Goal: Task Accomplishment & Management: Complete application form

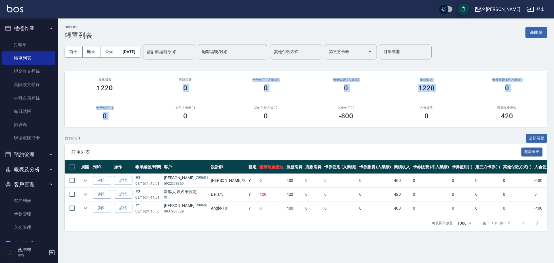
click at [149, 100] on div "服務消費 1220 店販消費 0 卡券使用 (入業績) 0 卡券販賣 (入業績) 0 業績收入 1220 卡券販賣 (不入業績) 0 卡券使用(-) 0 第三…" at bounding box center [306, 99] width 483 height 56
click at [36, 46] on link "打帳單" at bounding box center [28, 44] width 53 height 13
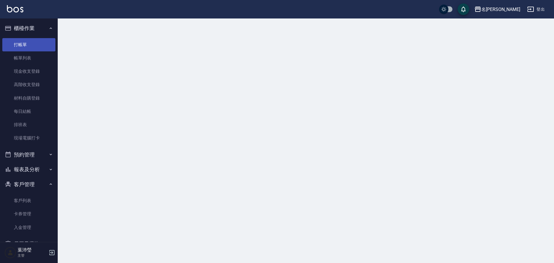
click at [36, 46] on link "打帳單" at bounding box center [28, 44] width 53 height 13
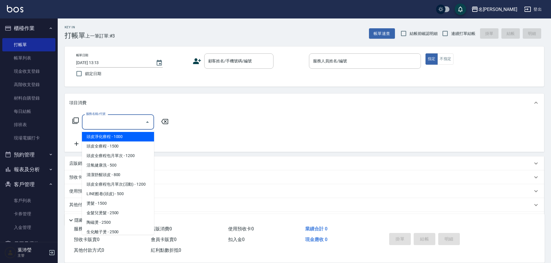
click at [109, 125] on input "服務名稱/代號" at bounding box center [114, 122] width 58 height 10
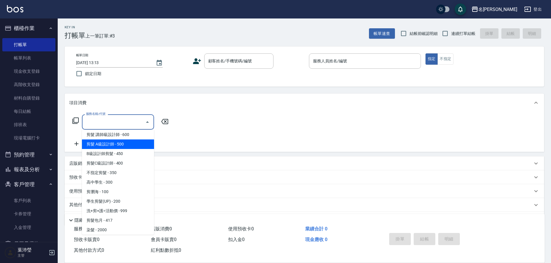
scroll to position [144, 0]
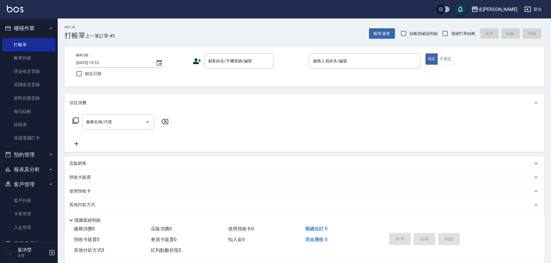
click at [79, 117] on div "服務名稱/代號 服務名稱/代號" at bounding box center [120, 121] width 103 height 15
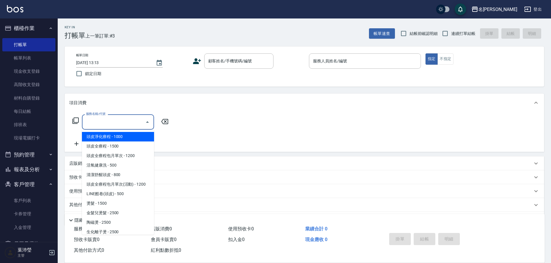
click at [87, 123] on input "服務名稱/代號" at bounding box center [114, 122] width 58 height 10
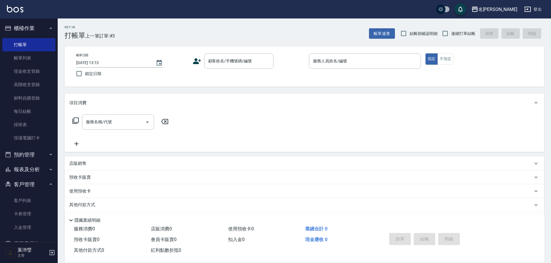
click at [75, 120] on icon at bounding box center [75, 120] width 7 height 7
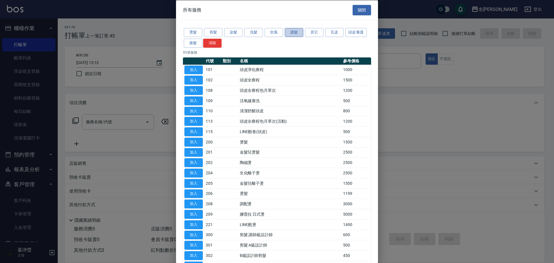
click at [291, 33] on button "護髮" at bounding box center [294, 32] width 18 height 9
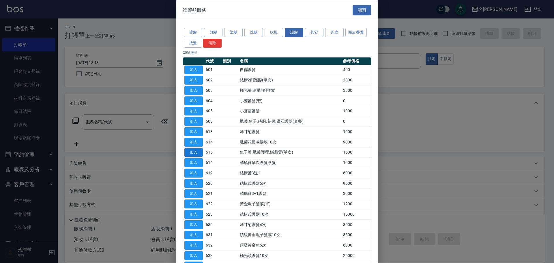
click at [196, 150] on button "加入" at bounding box center [193, 152] width 18 height 9
type input "魚子膜.蠟菊護理.鱗脂質(單次)(615)"
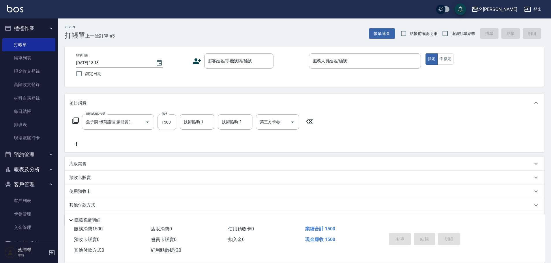
click at [85, 145] on div "服務名稱/代號 魚子膜.蠟菊護理.鱗脂質(單次)(615) 服務名稱/代號 價格 1500 價格 技術協助-1 技術協助-1 技術協助-2 技術協助-2 第三…" at bounding box center [193, 130] width 248 height 33
click at [81, 142] on icon at bounding box center [76, 144] width 14 height 7
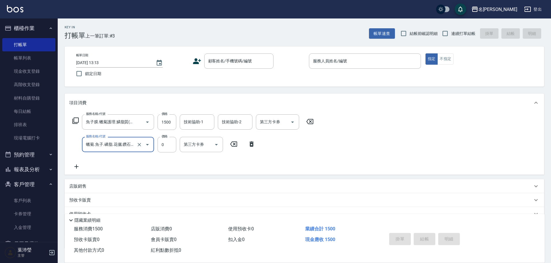
type input "蠟菊.魚子.磷脂.花儷.鑽石護髮(套餐)(606)"
drag, startPoint x: 114, startPoint y: 143, endPoint x: 105, endPoint y: 143, distance: 9.9
click at [105, 143] on input "蠟菊.魚子.磷脂.花儷.鑽石護髮(套餐)(606)" at bounding box center [110, 144] width 51 height 10
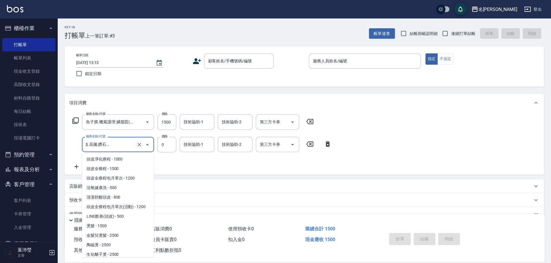
click at [139, 146] on div "蠟菊.魚子.磷脂.花儷.鑽石護髮(套餐)(606) 服務名稱/代號" at bounding box center [118, 144] width 72 height 15
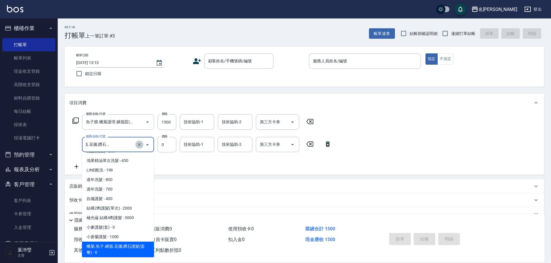
click at [139, 146] on icon "Clear" at bounding box center [140, 145] width 6 height 6
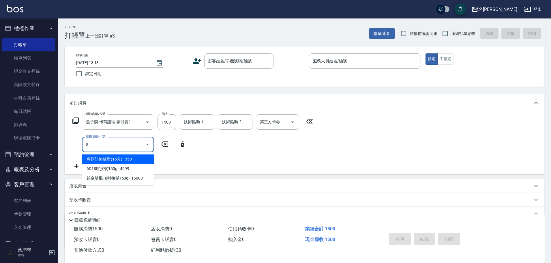
scroll to position [0, 0]
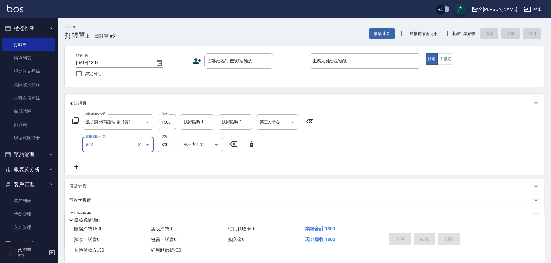
type input "洗髮(502)"
click at [81, 166] on icon at bounding box center [76, 166] width 14 height 7
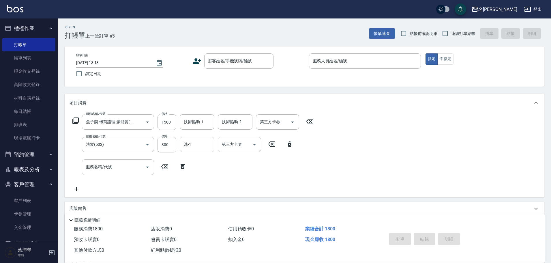
click at [96, 167] on input "服務名稱/代號" at bounding box center [114, 167] width 58 height 10
type input "高中學生(306)"
type input "400"
click at [357, 52] on div "帳單日期 [DATE] 13:13 鎖定日期 顧客姓名/手機號碼/編號 顧客姓名/手機號碼/編號 服務人員姓名/編號 服務人員姓名/編號 指定 不指定" at bounding box center [305, 66] width 480 height 40
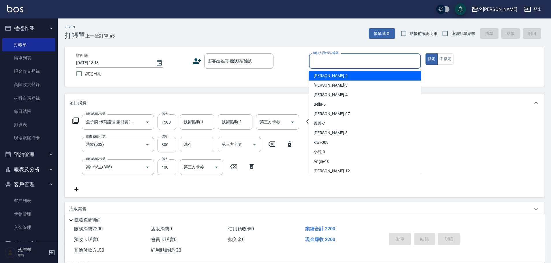
click at [347, 64] on input "服務人員姓名/編號" at bounding box center [365, 61] width 107 height 10
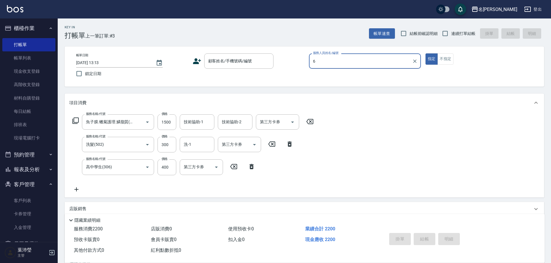
type input "6"
click at [426, 53] on button "指定" at bounding box center [432, 58] width 12 height 11
type button "true"
drag, startPoint x: 341, startPoint y: 53, endPoint x: 336, endPoint y: 60, distance: 8.4
click at [336, 60] on div "帳單日期 [DATE] 13:13 鎖定日期 顧客姓名/手機號碼/編號 顧客姓名/手機號碼/編號 服務人員姓名/編號 服務人員姓名/編號 指定 不指定" at bounding box center [305, 66] width 480 height 40
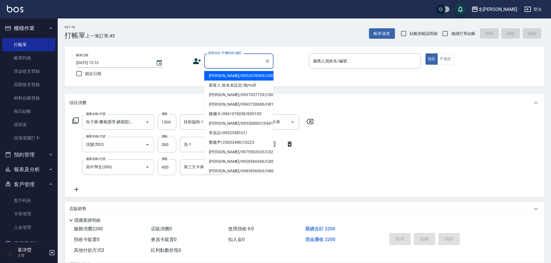
click at [217, 62] on input "顧客姓名/手機號碼/編號" at bounding box center [234, 61] width 55 height 10
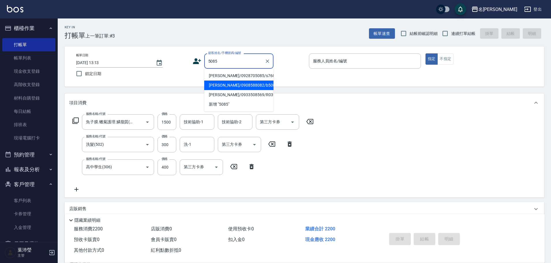
click at [217, 85] on li "[PERSON_NAME]/0908588082/b5085" at bounding box center [238, 86] width 69 height 10
type input "[PERSON_NAME]/0908588082/b5085"
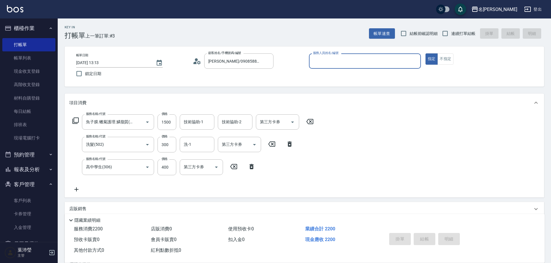
type input "Bella-5"
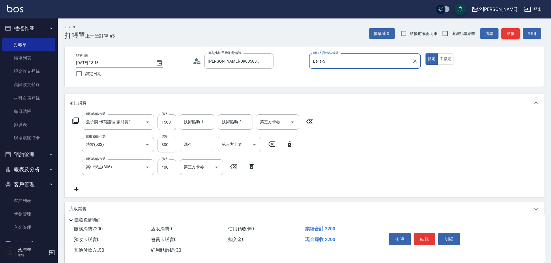
click at [515, 34] on button "結帳" at bounding box center [511, 33] width 18 height 11
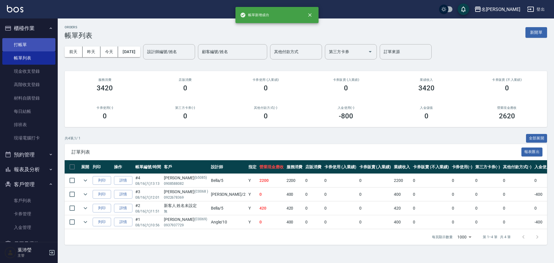
click at [22, 48] on link "打帳單" at bounding box center [28, 44] width 53 height 13
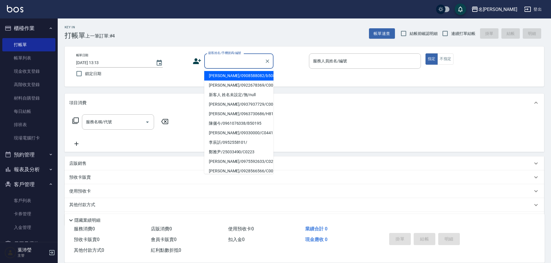
click at [217, 62] on input "顧客姓名/手機號碼/編號" at bounding box center [234, 61] width 55 height 10
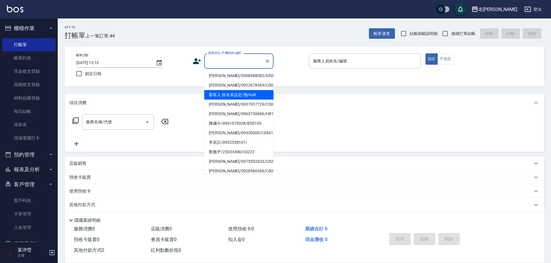
click at [232, 99] on li "新客人 姓名未設定/無/null" at bounding box center [238, 95] width 69 height 10
type input "新客人 姓名未設定/無/null"
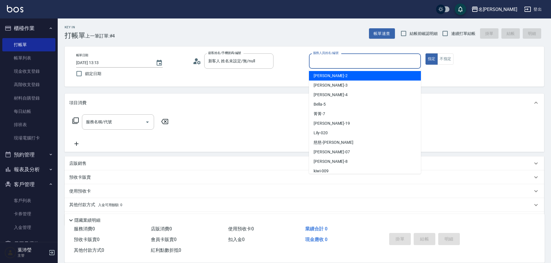
click at [339, 60] on input "服務人員姓名/編號" at bounding box center [365, 61] width 107 height 10
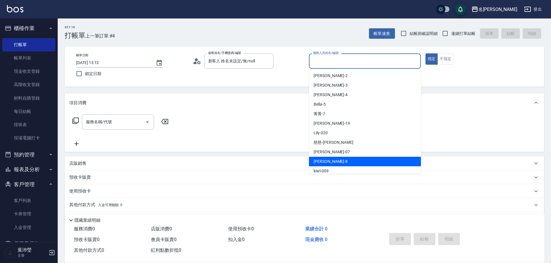
scroll to position [58, 0]
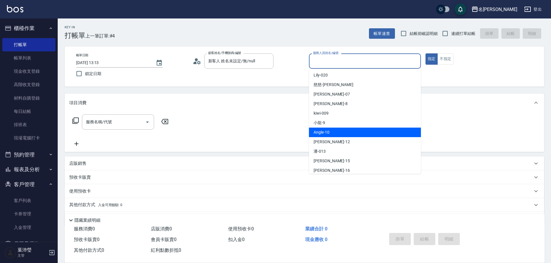
click at [320, 131] on span "Angle -10" at bounding box center [322, 132] width 16 height 6
type input "Angle-10"
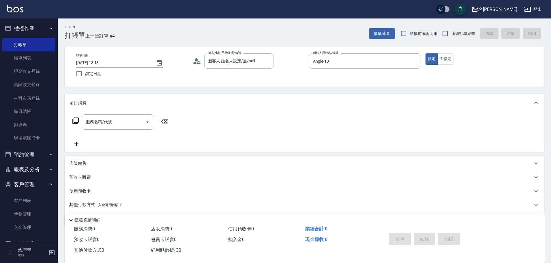
click at [72, 118] on icon at bounding box center [75, 120] width 7 height 7
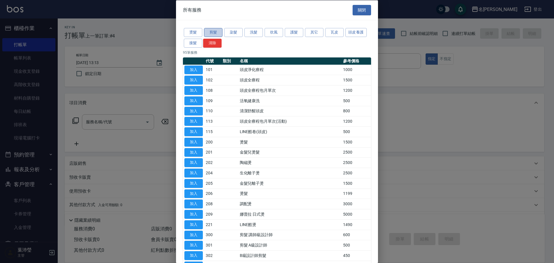
click at [215, 33] on button "剪髮" at bounding box center [213, 32] width 18 height 9
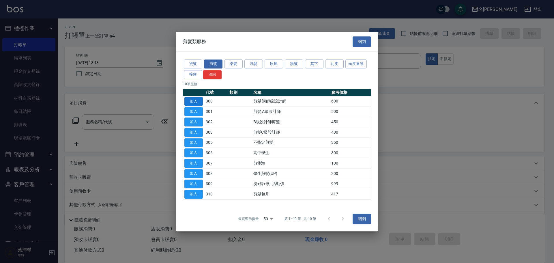
click at [197, 100] on button "加入" at bounding box center [193, 101] width 18 height 9
type input "剪髮 講師級設計師(300)"
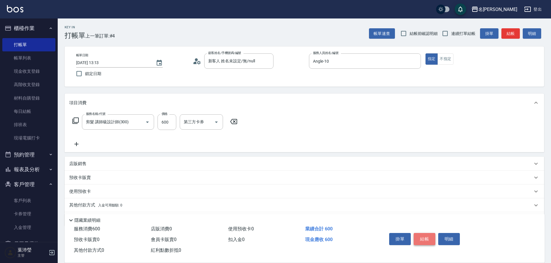
click at [432, 238] on button "結帳" at bounding box center [425, 239] width 22 height 12
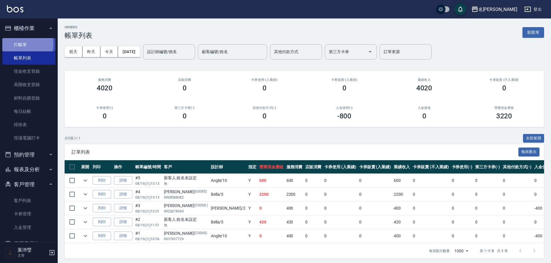
click at [13, 44] on link "打帳單" at bounding box center [28, 44] width 53 height 13
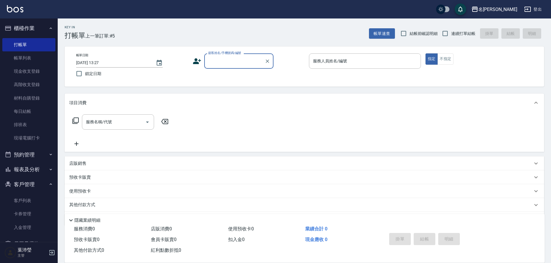
click at [227, 57] on input "顧客姓名/手機號碼/編號" at bounding box center [234, 61] width 55 height 10
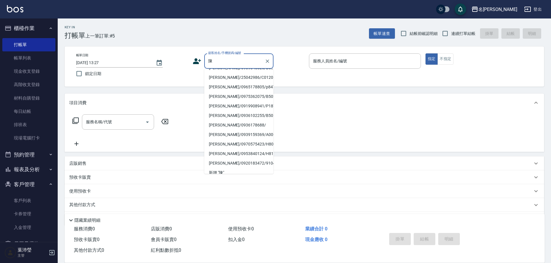
scroll to position [2, 0]
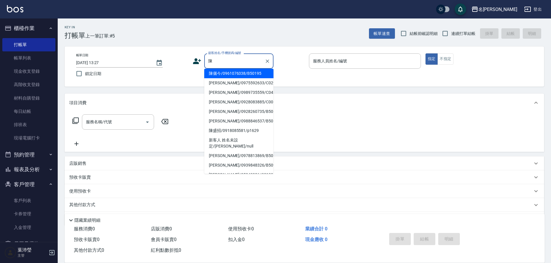
click at [230, 122] on li "[PERSON_NAME]/0988846537/B50134" at bounding box center [238, 121] width 69 height 10
type input "[PERSON_NAME]/0988846537/B50134"
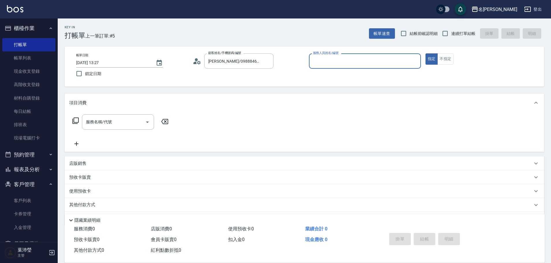
type input "Bella-5"
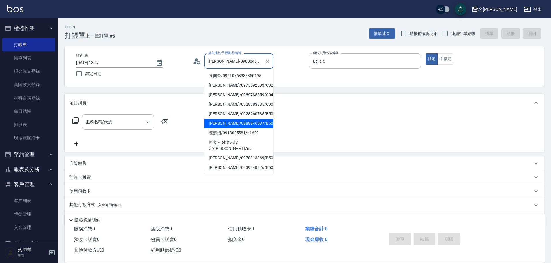
click at [236, 63] on input "[PERSON_NAME]/0988846537/B50134" at bounding box center [234, 61] width 55 height 10
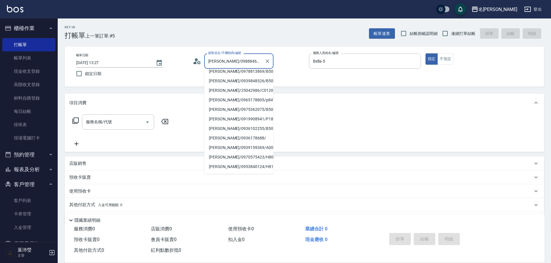
scroll to position [90, 0]
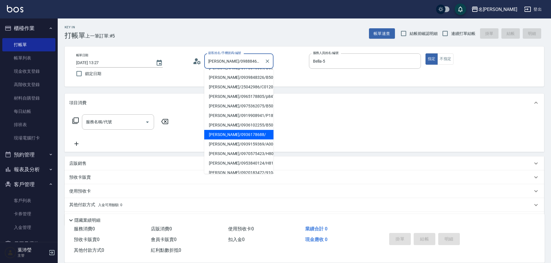
click at [237, 130] on li "[PERSON_NAME]/0936178688/" at bounding box center [238, 135] width 69 height 10
type input "[PERSON_NAME]/0936178688/"
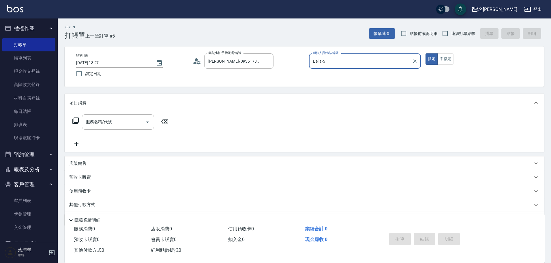
type input "Angle-10"
click at [77, 122] on icon at bounding box center [75, 120] width 7 height 7
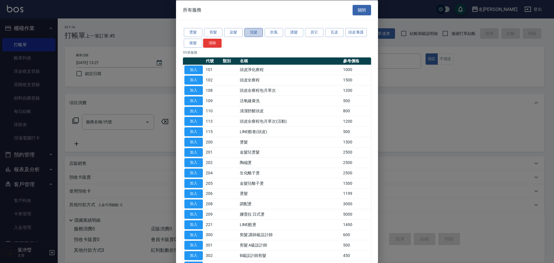
click at [249, 31] on button "洗髮" at bounding box center [254, 32] width 18 height 9
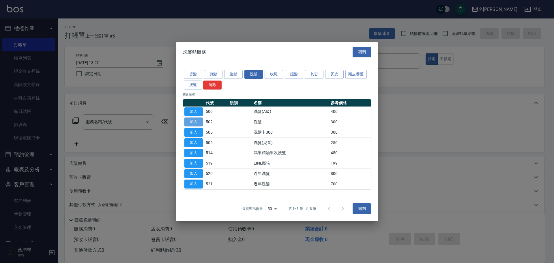
click at [196, 123] on button "加入" at bounding box center [193, 122] width 18 height 9
type input "洗髮(502)"
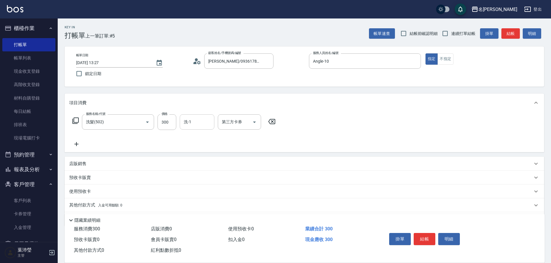
click at [189, 128] on div "洗-1" at bounding box center [197, 121] width 35 height 15
type input "慈均-15"
click at [77, 146] on icon at bounding box center [76, 144] width 4 height 4
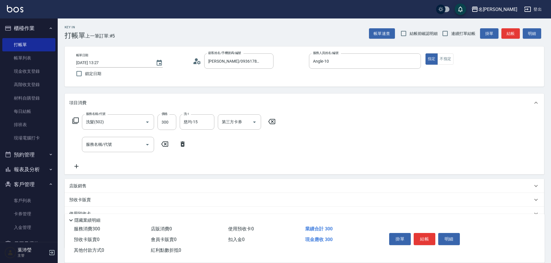
click at [78, 118] on icon at bounding box center [75, 121] width 6 height 6
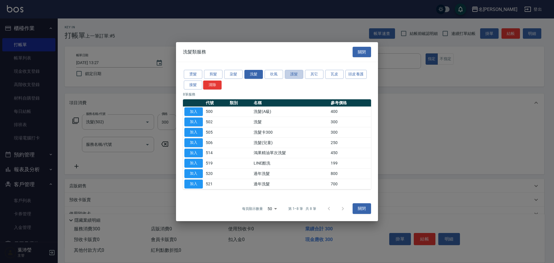
drag, startPoint x: 294, startPoint y: 74, endPoint x: 290, endPoint y: 75, distance: 4.4
click at [294, 74] on button "護髮" at bounding box center [294, 74] width 18 height 9
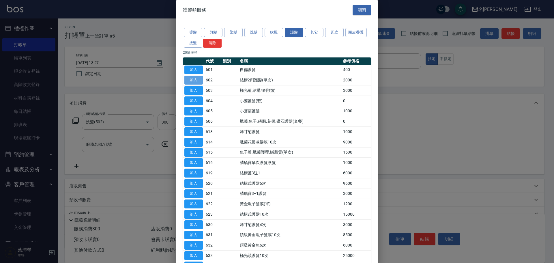
click at [197, 81] on button "加入" at bounding box center [193, 80] width 18 height 9
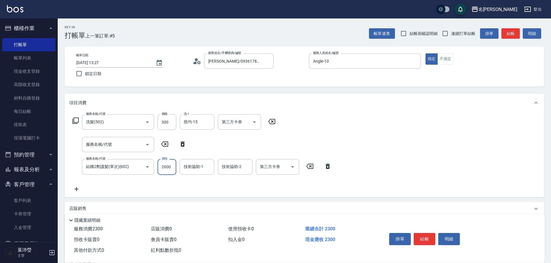
click at [168, 167] on input "2000" at bounding box center [167, 167] width 19 height 16
type input "1300"
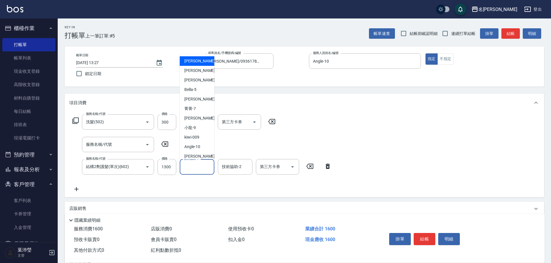
click at [186, 165] on input "技術協助-1" at bounding box center [196, 167] width 29 height 10
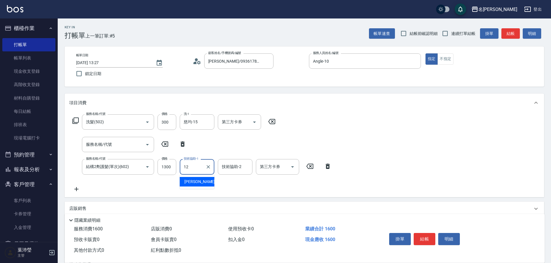
type input "[PERSON_NAME]-12"
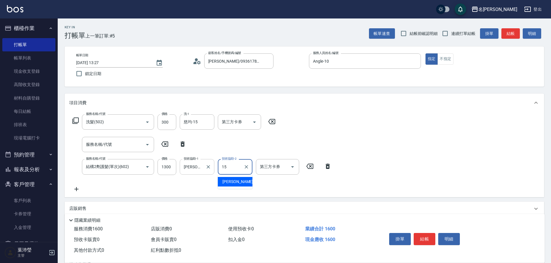
type input "慈均-15"
click at [417, 238] on button "結帳" at bounding box center [425, 239] width 22 height 12
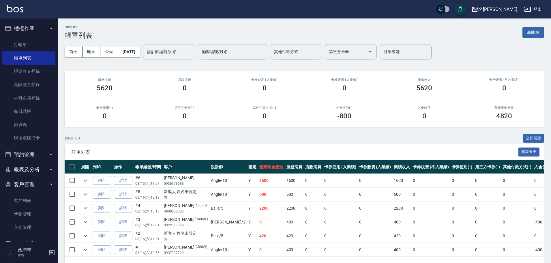
click at [180, 48] on input "設計師編號/姓名" at bounding box center [169, 52] width 47 height 10
click at [117, 60] on div "[DATE] [DATE] [DATE] [DATE] 設計師編號/姓名 設計師編號/姓名 顧客編號/姓名 顧客編號/姓名 其他付款方式 其他付款方式 第三方…" at bounding box center [305, 52] width 480 height 25
